Goal: Transaction & Acquisition: Purchase product/service

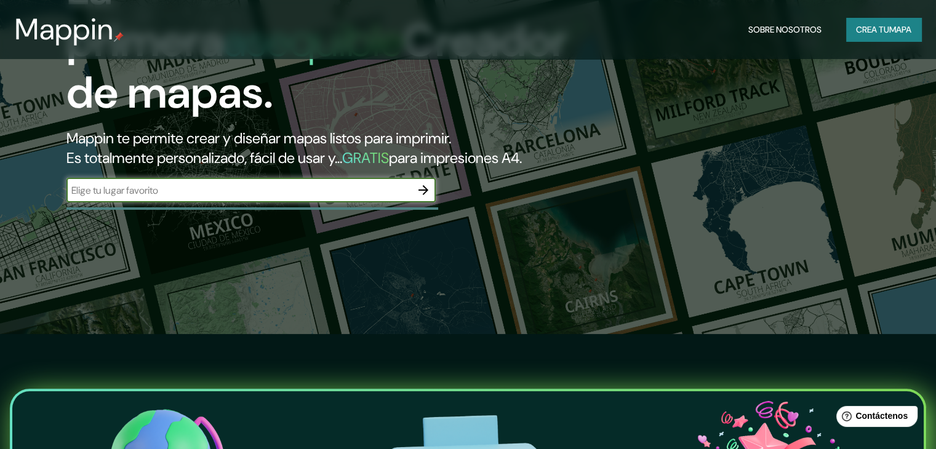
scroll to position [123, 0]
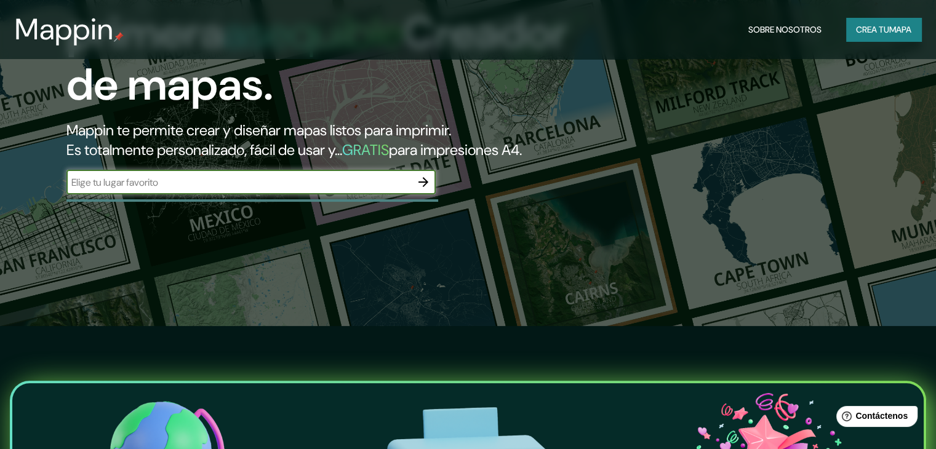
click at [357, 190] on input "text" at bounding box center [238, 182] width 345 height 14
type input "huanchaco"
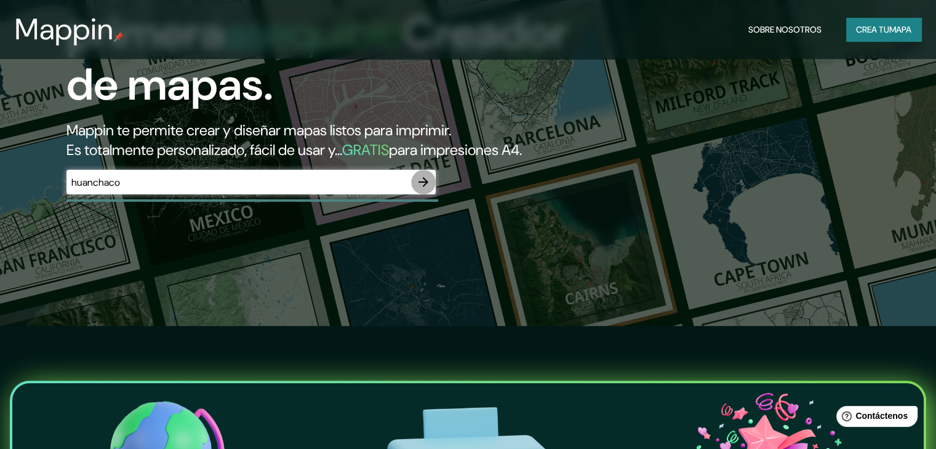
click at [417, 190] on icon "button" at bounding box center [423, 182] width 15 height 15
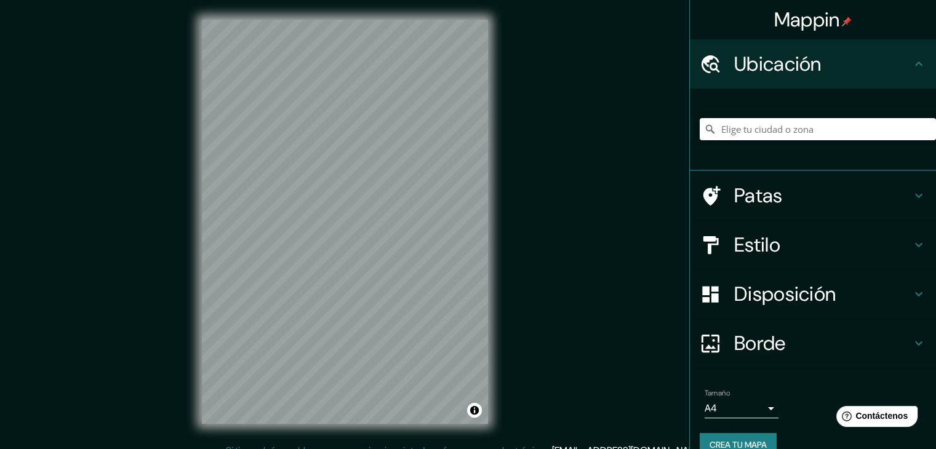
click at [749, 136] on input "Elige tu ciudad o zona" at bounding box center [818, 129] width 236 height 22
click at [774, 64] on font "Ubicación" at bounding box center [777, 64] width 87 height 26
click at [798, 124] on input "Elige tu ciudad o zona" at bounding box center [818, 129] width 236 height 22
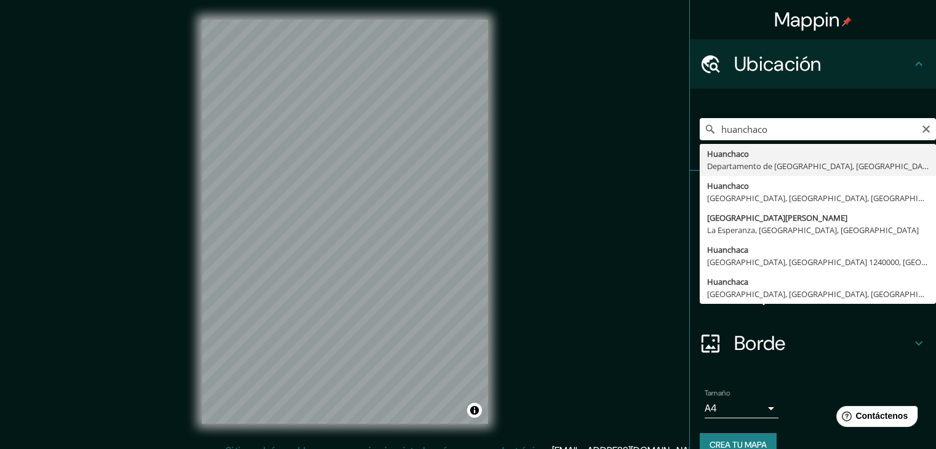
type input "Huanchaco, [GEOGRAPHIC_DATA], [GEOGRAPHIC_DATA]"
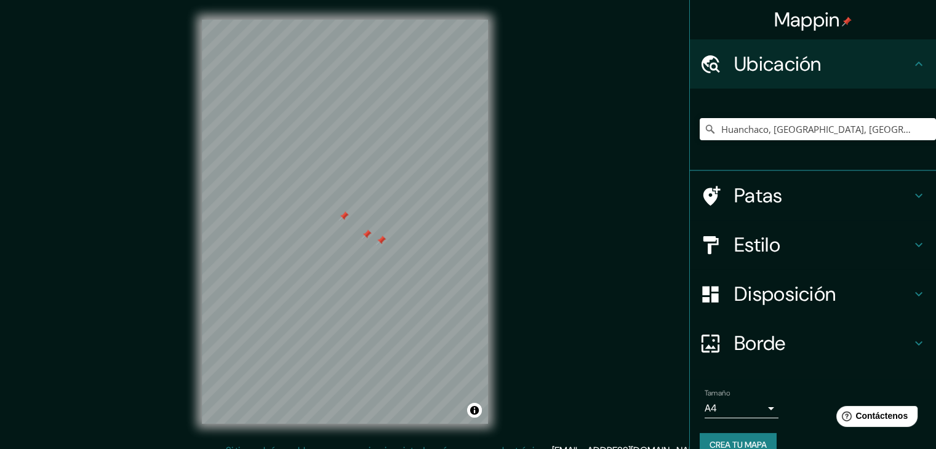
click at [689, 353] on div "Mappin Ubicación Huanchaco, [GEOGRAPHIC_DATA], [GEOGRAPHIC_DATA] Patas Estilo D…" at bounding box center [468, 232] width 936 height 464
click at [134, 260] on div "Mappin Ubicación Huanchaco, [GEOGRAPHIC_DATA], [GEOGRAPHIC_DATA] Patas Estilo D…" at bounding box center [468, 232] width 936 height 464
click at [790, 241] on h4 "Estilo" at bounding box center [822, 245] width 177 height 25
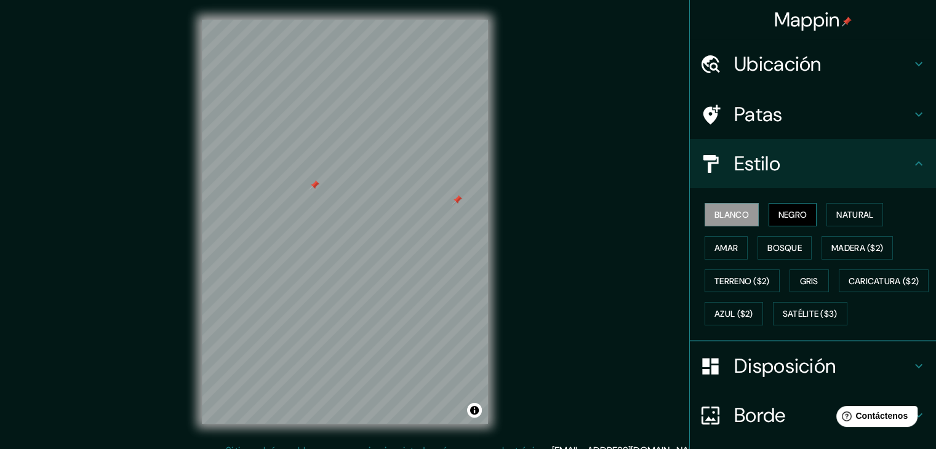
click at [784, 217] on font "Negro" at bounding box center [793, 214] width 29 height 11
click at [837, 209] on font "Natural" at bounding box center [855, 214] width 37 height 11
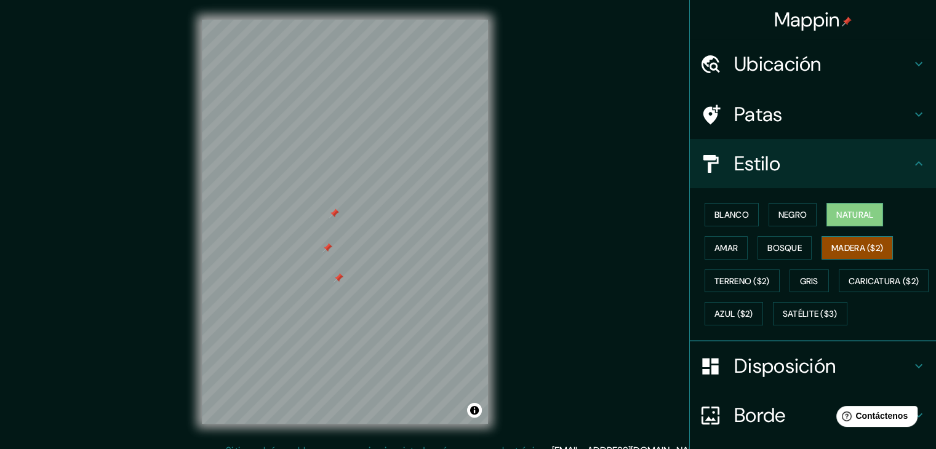
click at [822, 241] on button "Madera ($2)" at bounding box center [857, 247] width 71 height 23
click at [784, 243] on font "Bosque" at bounding box center [785, 248] width 34 height 11
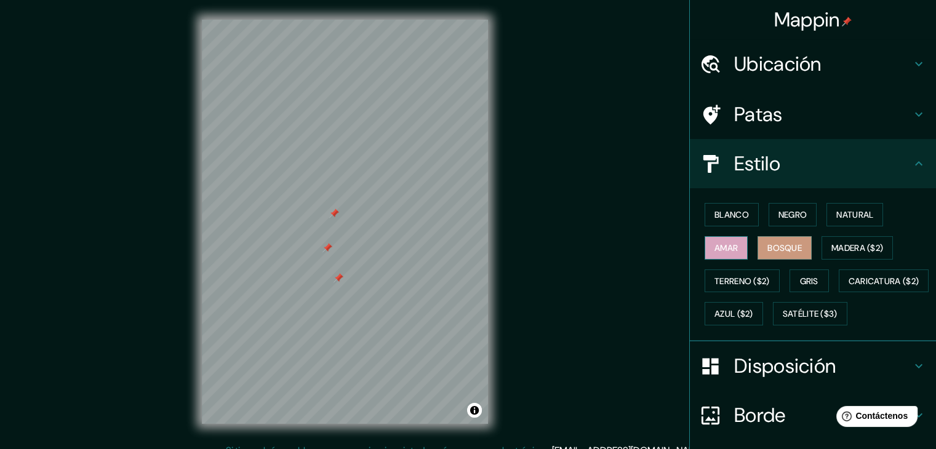
click at [715, 247] on font "Amar" at bounding box center [726, 248] width 23 height 11
click at [734, 277] on font "Terreno ($2)" at bounding box center [742, 281] width 55 height 11
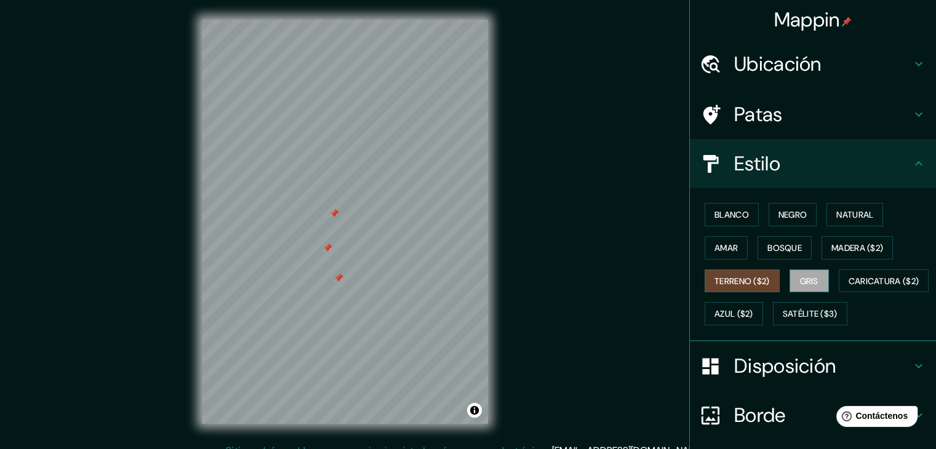
click at [800, 276] on font "Gris" at bounding box center [809, 281] width 18 height 11
click at [873, 254] on font "Madera ($2)" at bounding box center [858, 248] width 52 height 16
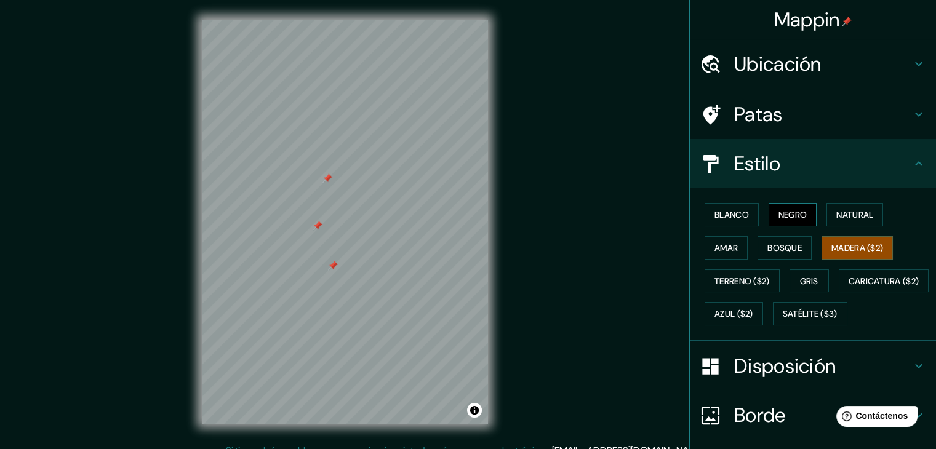
click at [804, 218] on button "Negro" at bounding box center [793, 214] width 49 height 23
click at [843, 218] on font "Natural" at bounding box center [855, 214] width 37 height 11
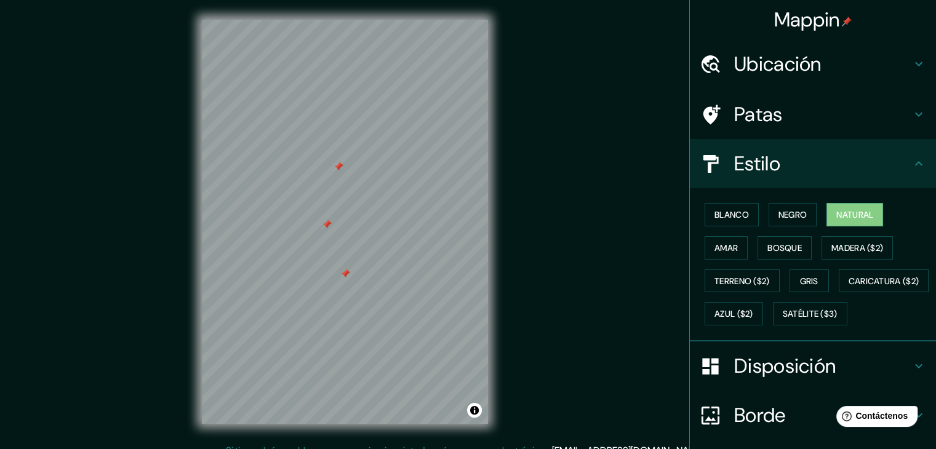
click at [327, 227] on div at bounding box center [327, 225] width 10 height 10
click at [336, 225] on div at bounding box center [332, 222] width 10 height 10
click at [342, 109] on div at bounding box center [345, 111] width 10 height 10
click at [357, 326] on div at bounding box center [358, 326] width 10 height 10
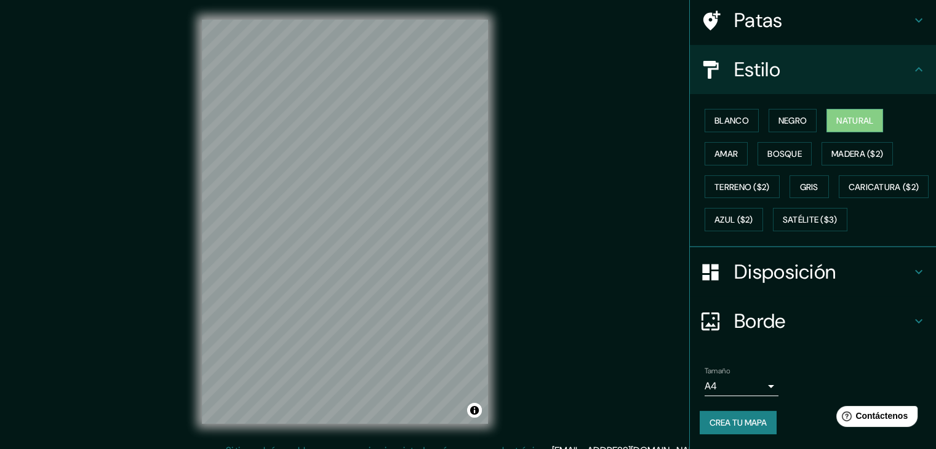
scroll to position [124, 0]
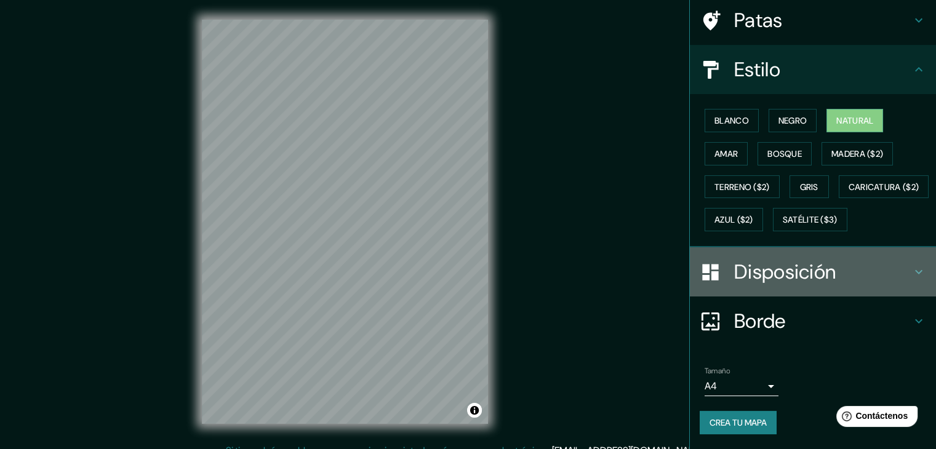
click at [841, 275] on h4 "Disposición" at bounding box center [822, 272] width 177 height 25
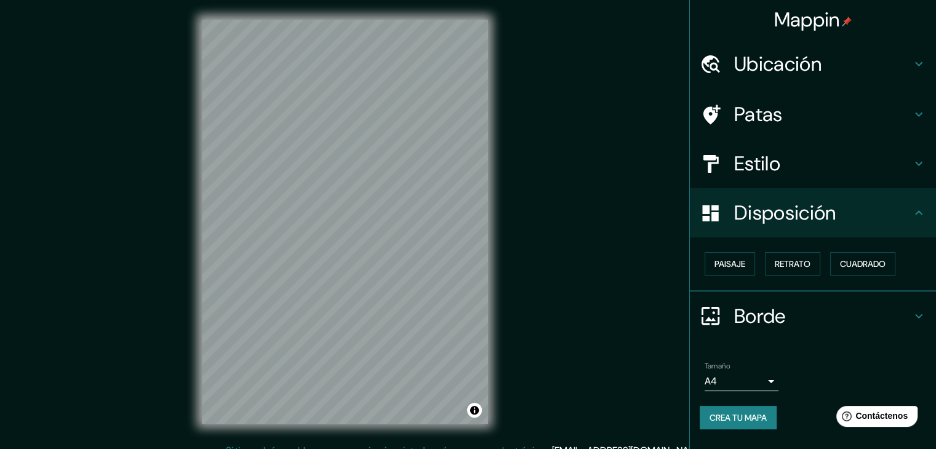
scroll to position [0, 0]
click at [724, 263] on font "Paisaje" at bounding box center [730, 264] width 31 height 11
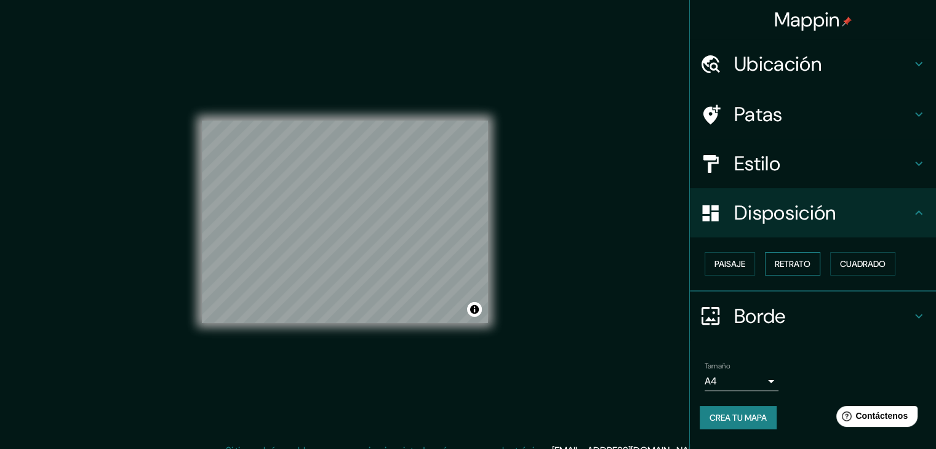
click at [794, 266] on font "Retrato" at bounding box center [793, 264] width 36 height 11
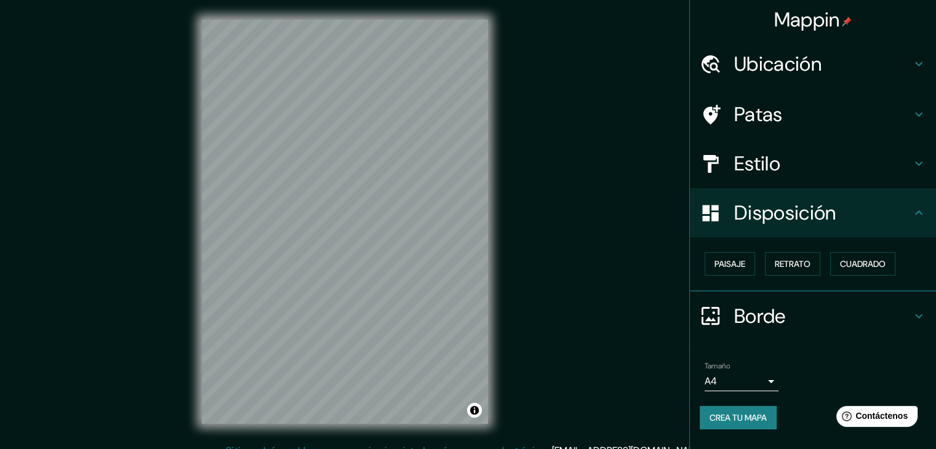
click at [831, 266] on div "Paisaje Retrato Cuadrado" at bounding box center [818, 263] width 236 height 33
click at [838, 263] on button "Cuadrado" at bounding box center [862, 263] width 65 height 23
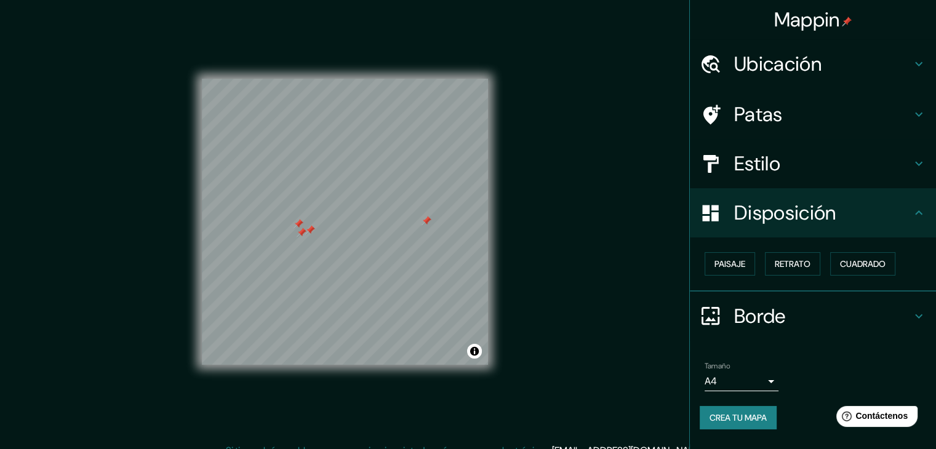
click at [310, 225] on div at bounding box center [310, 230] width 10 height 10
click at [297, 220] on div at bounding box center [299, 224] width 10 height 10
click at [302, 235] on div at bounding box center [302, 233] width 10 height 10
click at [427, 223] on div at bounding box center [427, 221] width 10 height 10
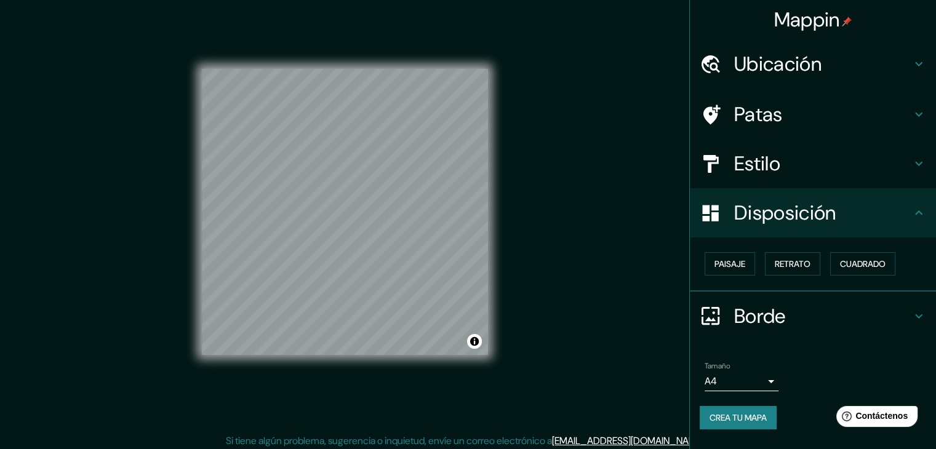
scroll to position [13, 0]
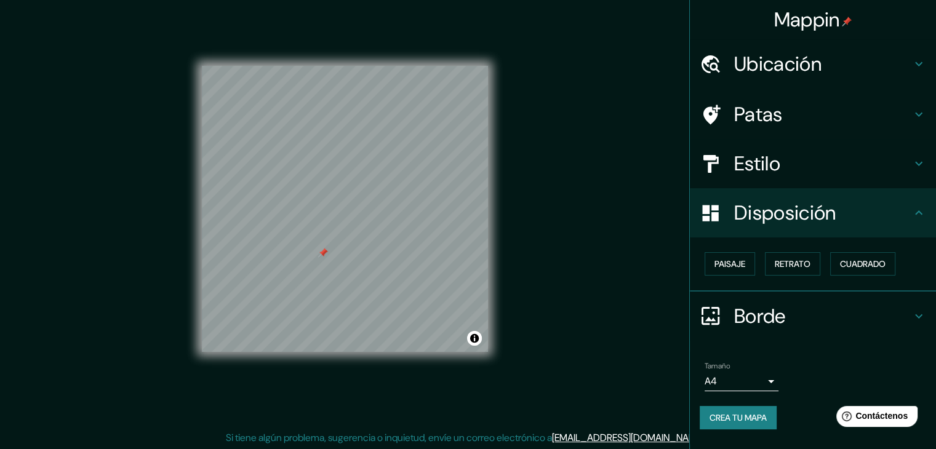
click at [324, 251] on div at bounding box center [323, 253] width 10 height 10
click at [918, 318] on icon at bounding box center [919, 316] width 15 height 15
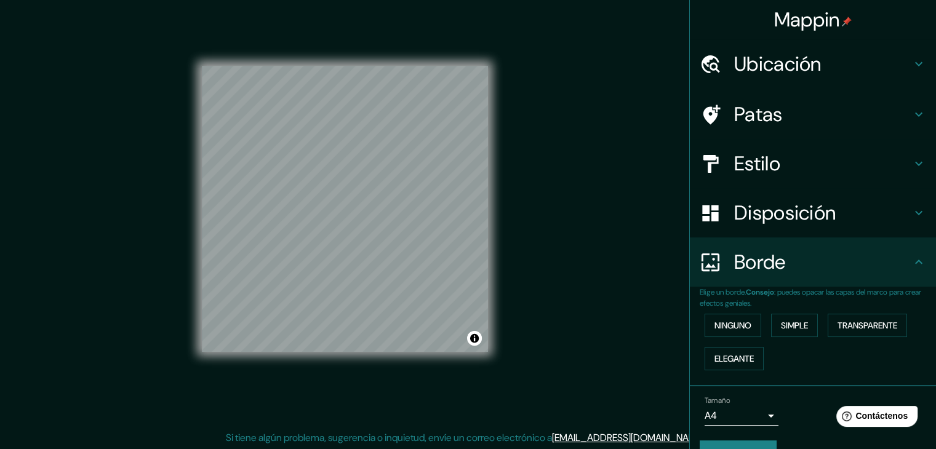
click at [915, 275] on div "Borde" at bounding box center [813, 262] width 246 height 49
click at [865, 259] on h4 "Borde" at bounding box center [822, 262] width 177 height 25
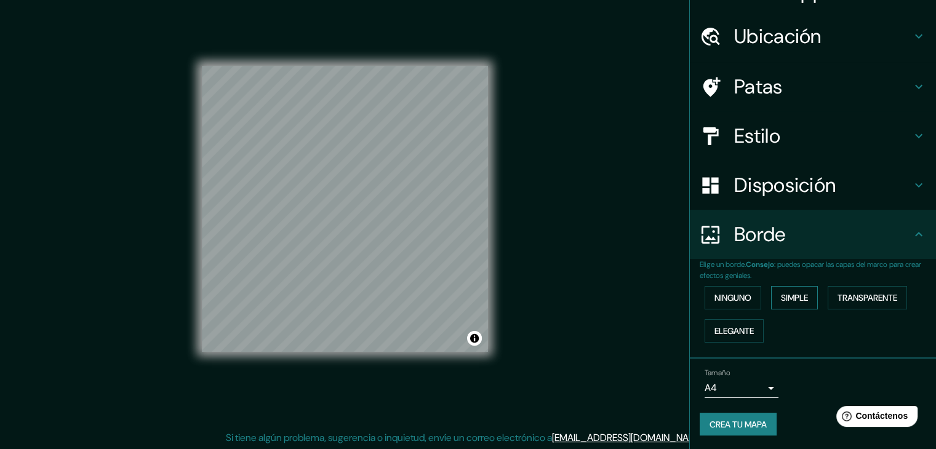
click at [788, 293] on font "Simple" at bounding box center [794, 297] width 27 height 11
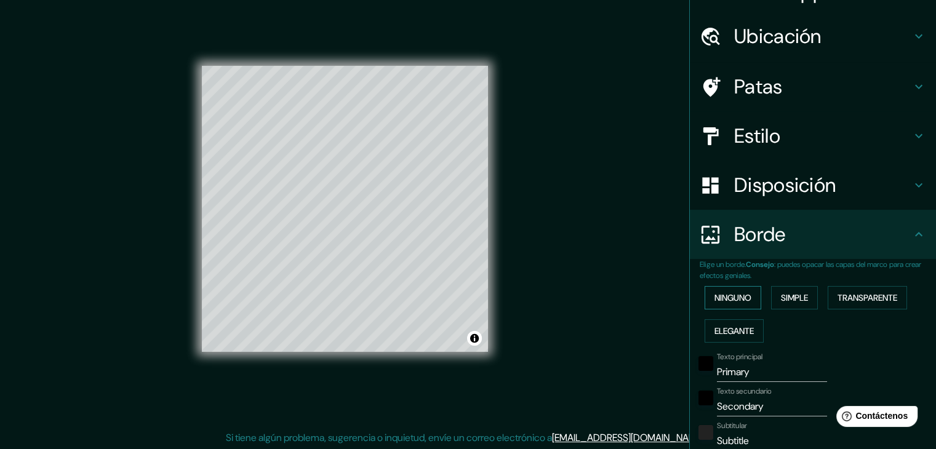
click at [732, 293] on font "Ninguno" at bounding box center [733, 297] width 37 height 11
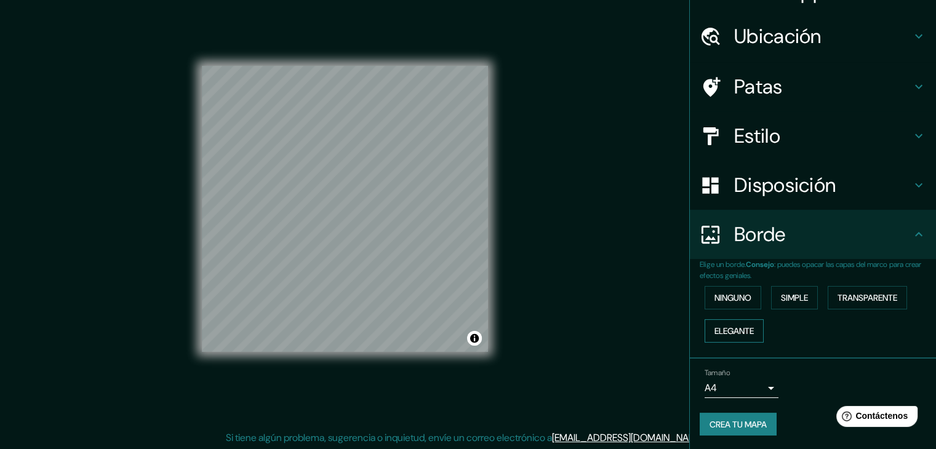
click at [738, 323] on font "Elegante" at bounding box center [734, 331] width 39 height 16
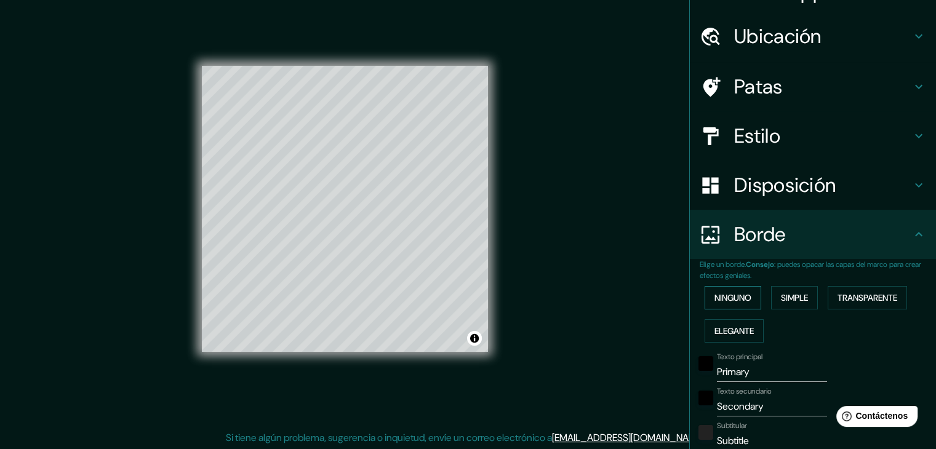
click at [721, 303] on font "Ninguno" at bounding box center [733, 298] width 37 height 16
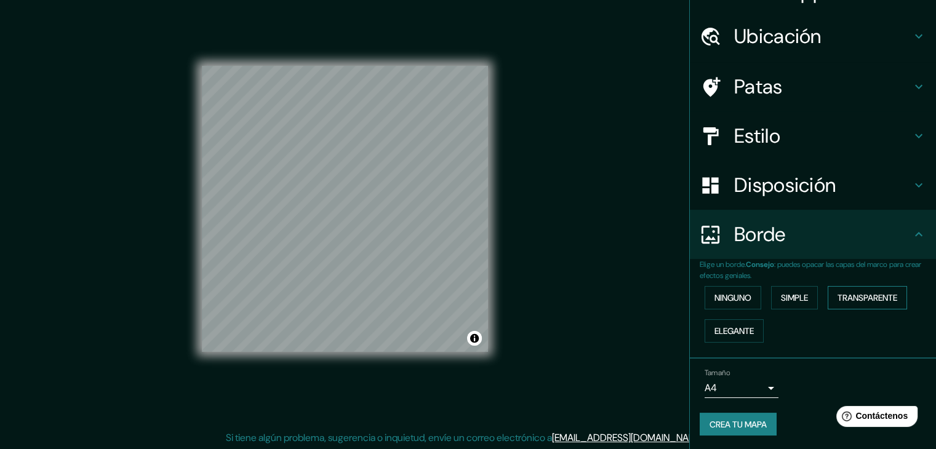
click at [838, 296] on font "Transparente" at bounding box center [868, 297] width 60 height 11
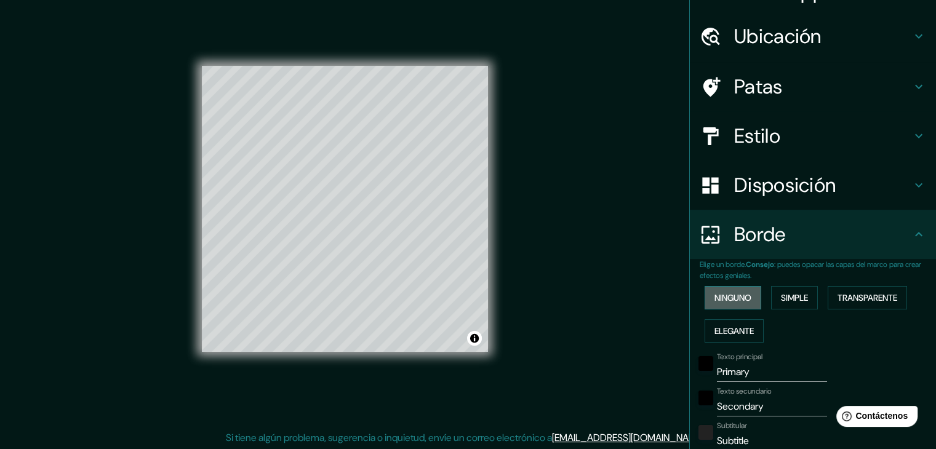
click at [722, 292] on font "Ninguno" at bounding box center [733, 297] width 37 height 11
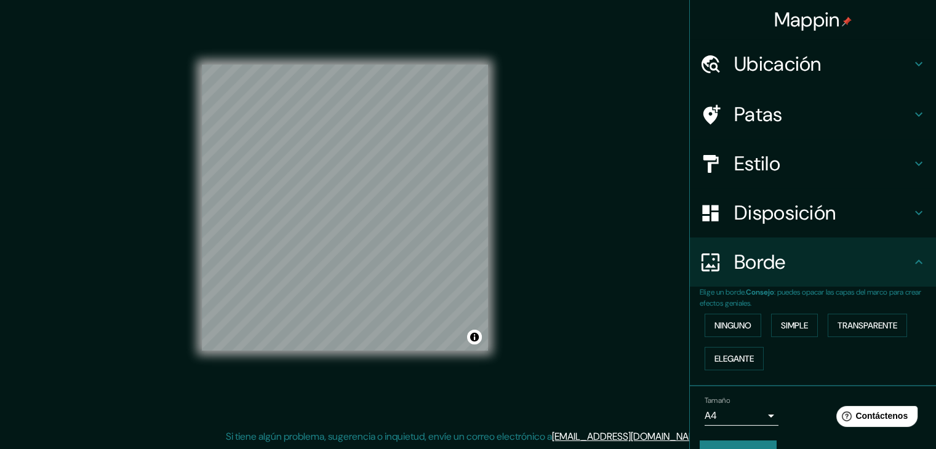
scroll to position [0, 0]
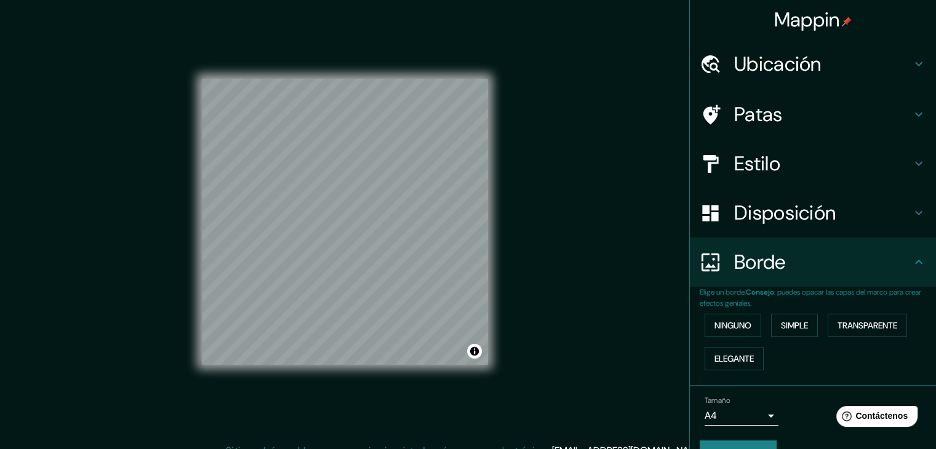
click at [775, 62] on font "Ubicación" at bounding box center [777, 64] width 87 height 26
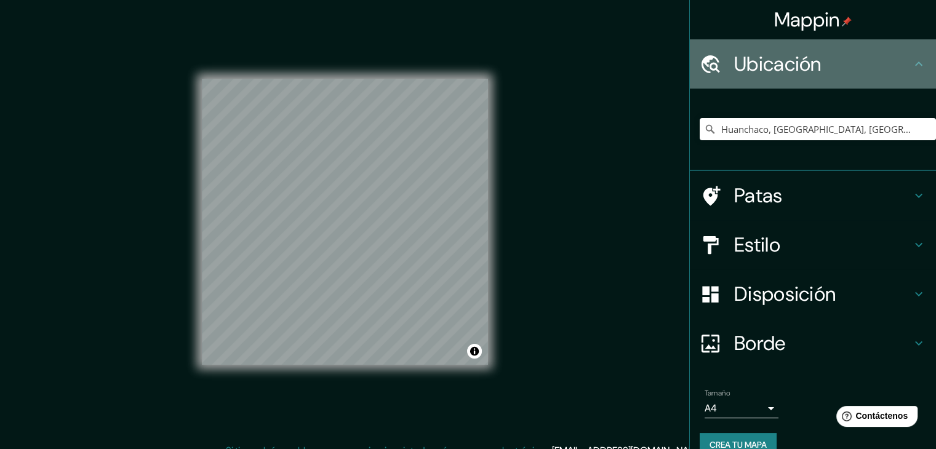
click at [771, 63] on font "Ubicación" at bounding box center [777, 64] width 87 height 26
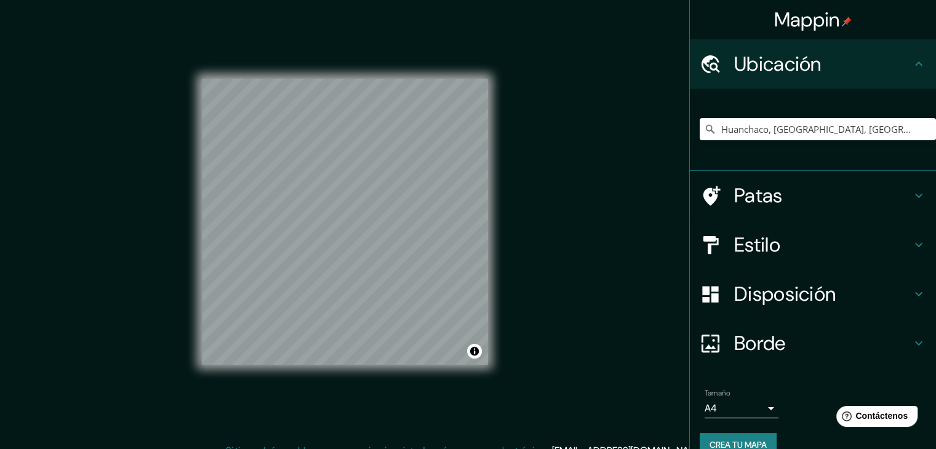
click at [773, 204] on h4 "Patas" at bounding box center [822, 195] width 177 height 25
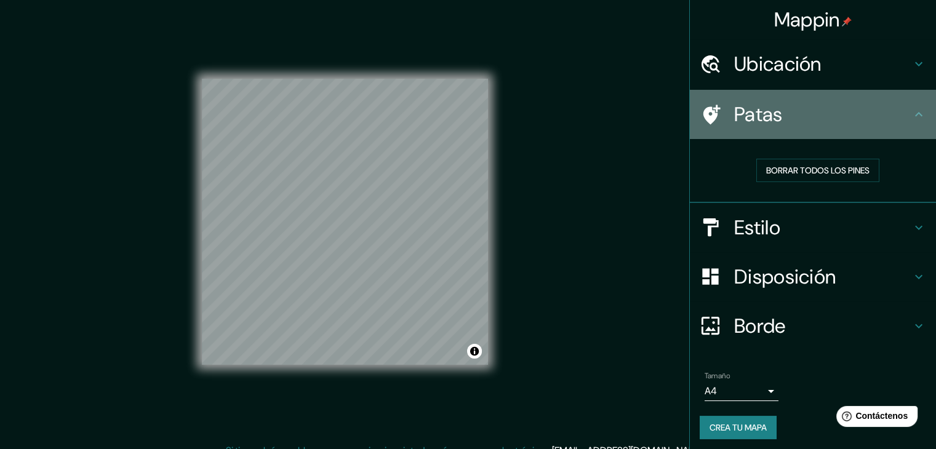
click at [855, 126] on h4 "Patas" at bounding box center [822, 114] width 177 height 25
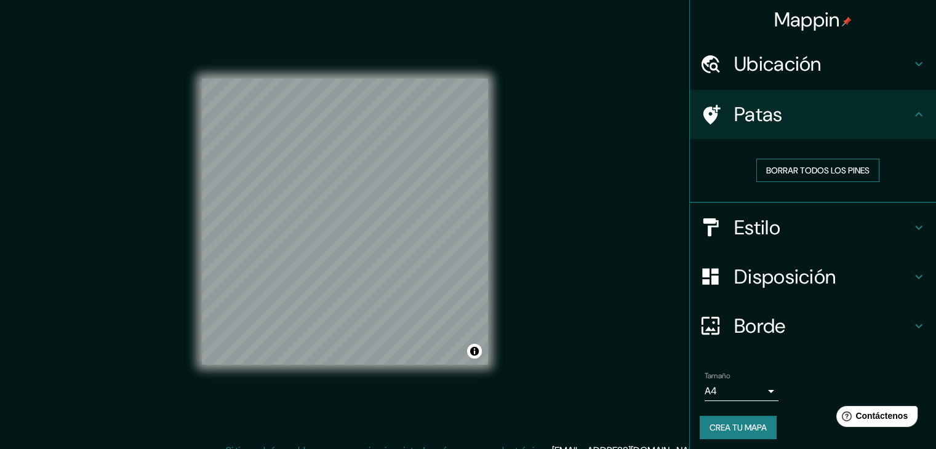
click at [853, 167] on font "Borrar todos los pines" at bounding box center [817, 170] width 103 height 11
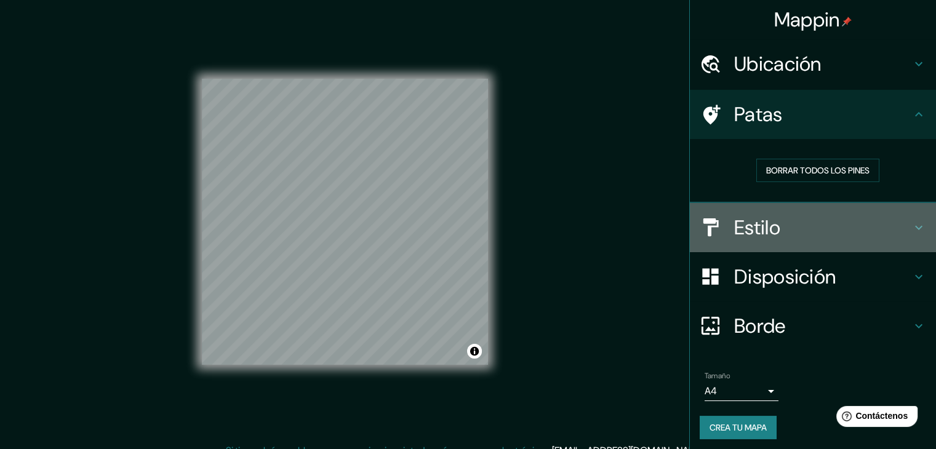
click at [792, 227] on h4 "Estilo" at bounding box center [822, 227] width 177 height 25
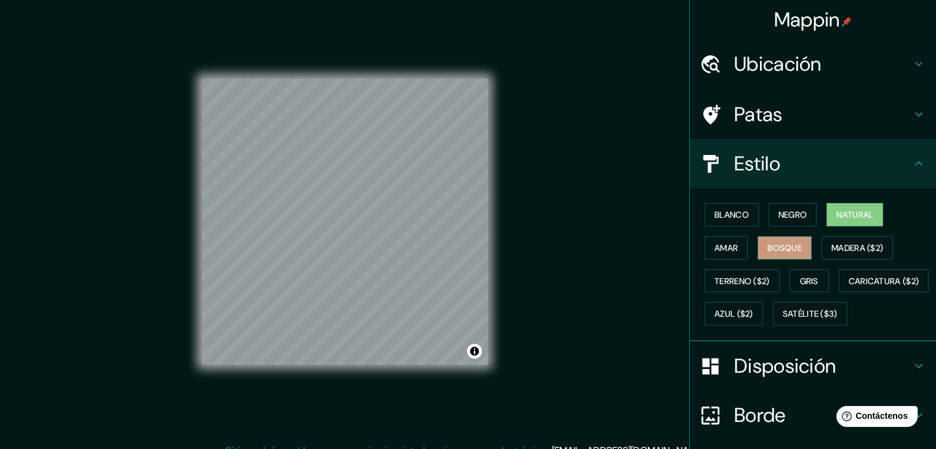
click at [793, 249] on font "Bosque" at bounding box center [785, 248] width 34 height 11
click at [763, 279] on font "Terreno ($2)" at bounding box center [742, 281] width 55 height 11
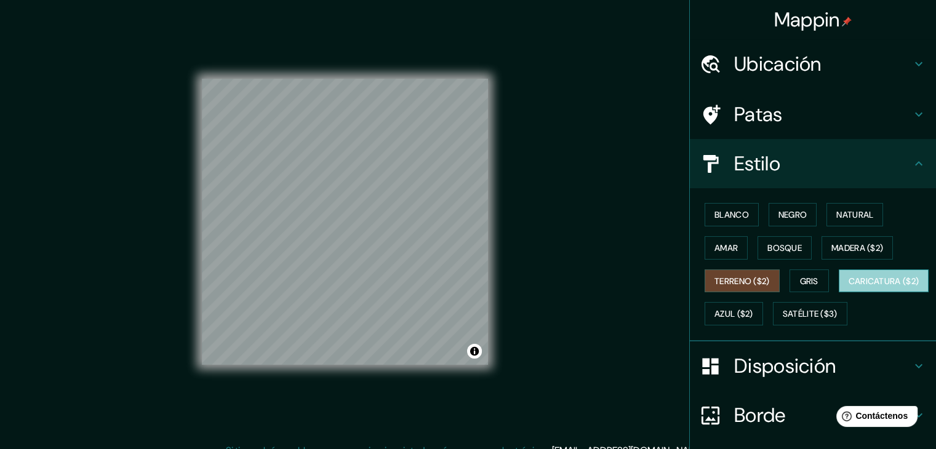
click at [839, 293] on button "Caricatura ($2)" at bounding box center [884, 281] width 90 height 23
click at [813, 264] on div "Blanco Negro Natural Amar Bosque Madera ($2) Terreno ($2) Gris Caricatura ($2) …" at bounding box center [818, 264] width 236 height 132
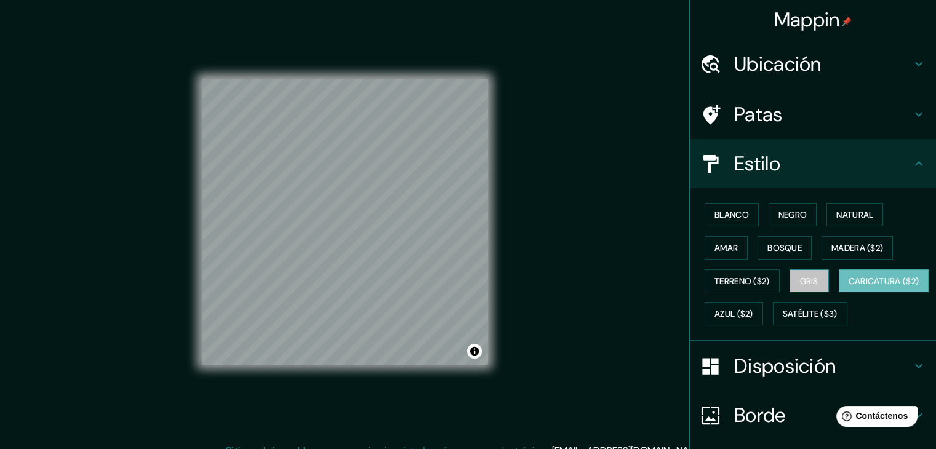
click at [813, 273] on font "Gris" at bounding box center [809, 281] width 18 height 16
click at [849, 287] on font "Caricatura ($2)" at bounding box center [884, 281] width 71 height 11
click at [800, 282] on font "Gris" at bounding box center [809, 281] width 18 height 11
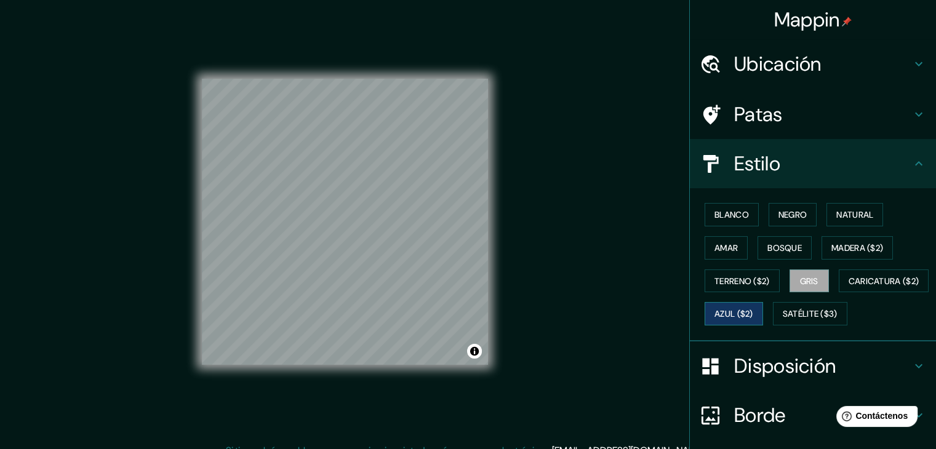
click at [753, 316] on font "Azul ($2)" at bounding box center [734, 314] width 39 height 11
click at [805, 279] on font "Gris" at bounding box center [809, 281] width 18 height 11
click at [849, 289] on font "Caricatura ($2)" at bounding box center [884, 281] width 71 height 16
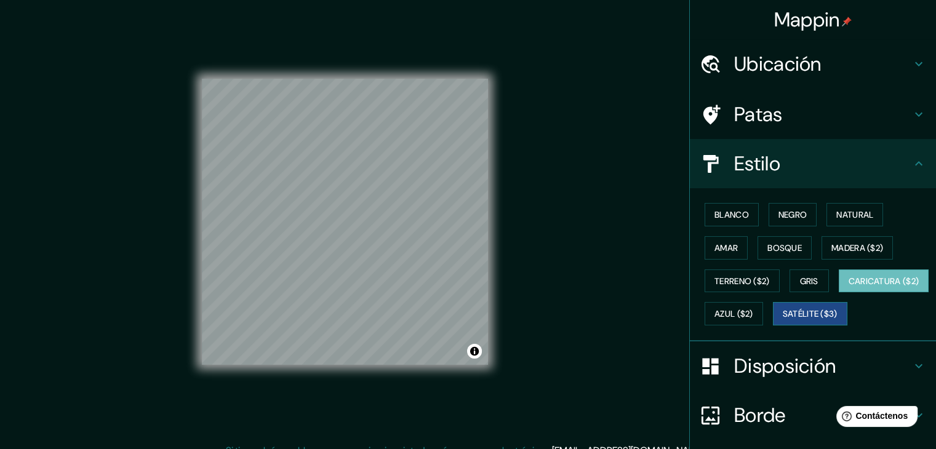
click at [783, 320] on font "Satélite ($3)" at bounding box center [810, 314] width 55 height 11
click at [769, 220] on button "Negro" at bounding box center [793, 214] width 49 height 23
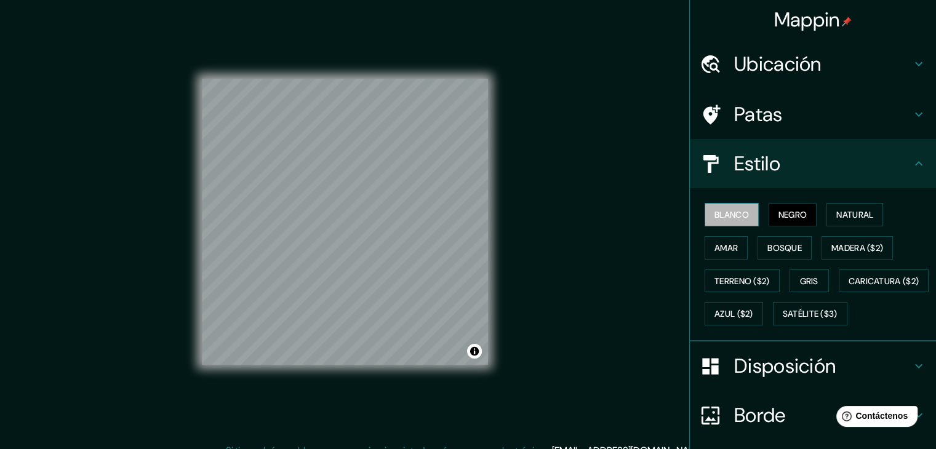
click at [719, 210] on font "Blanco" at bounding box center [732, 214] width 34 height 11
